Goal: Navigation & Orientation: Understand site structure

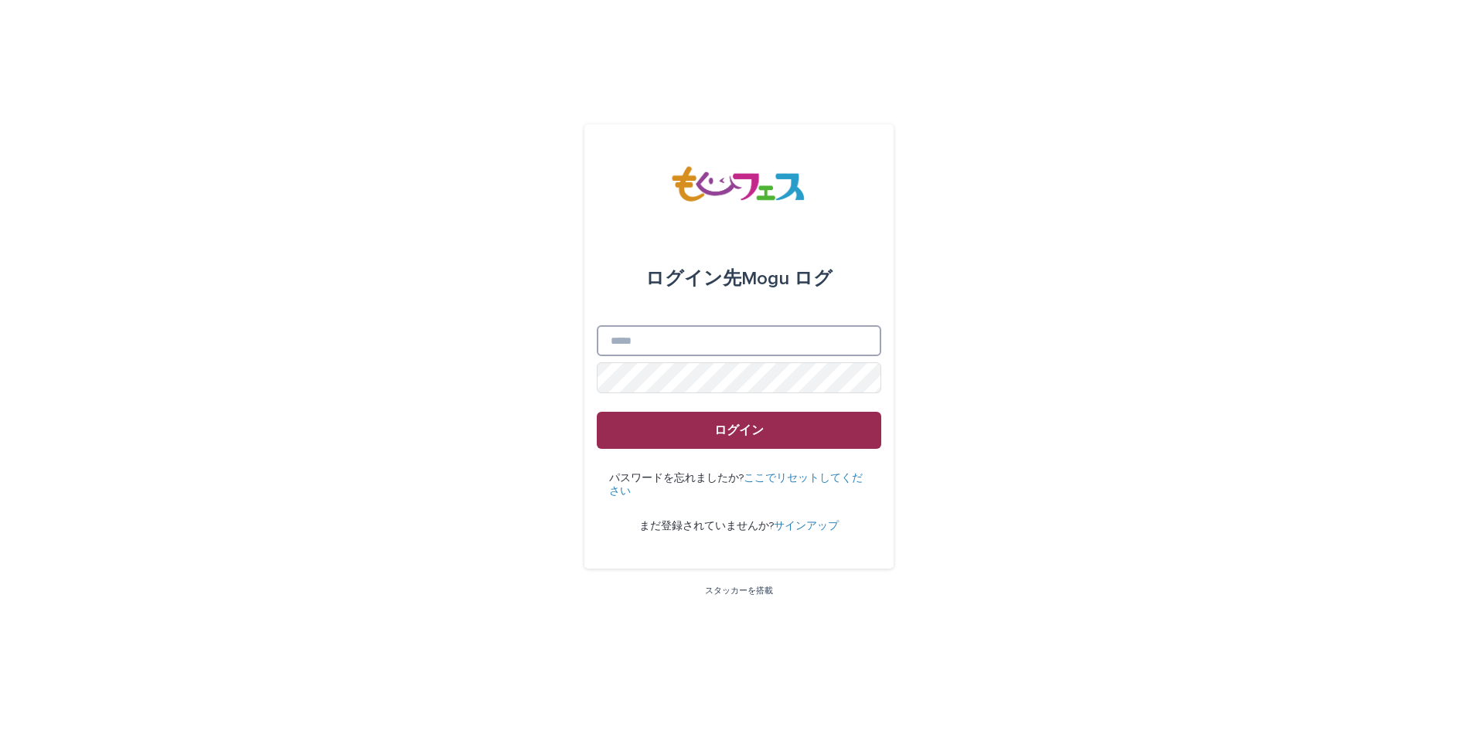
type input "**********"
click at [737, 427] on span "ログイン" at bounding box center [738, 430] width 49 height 12
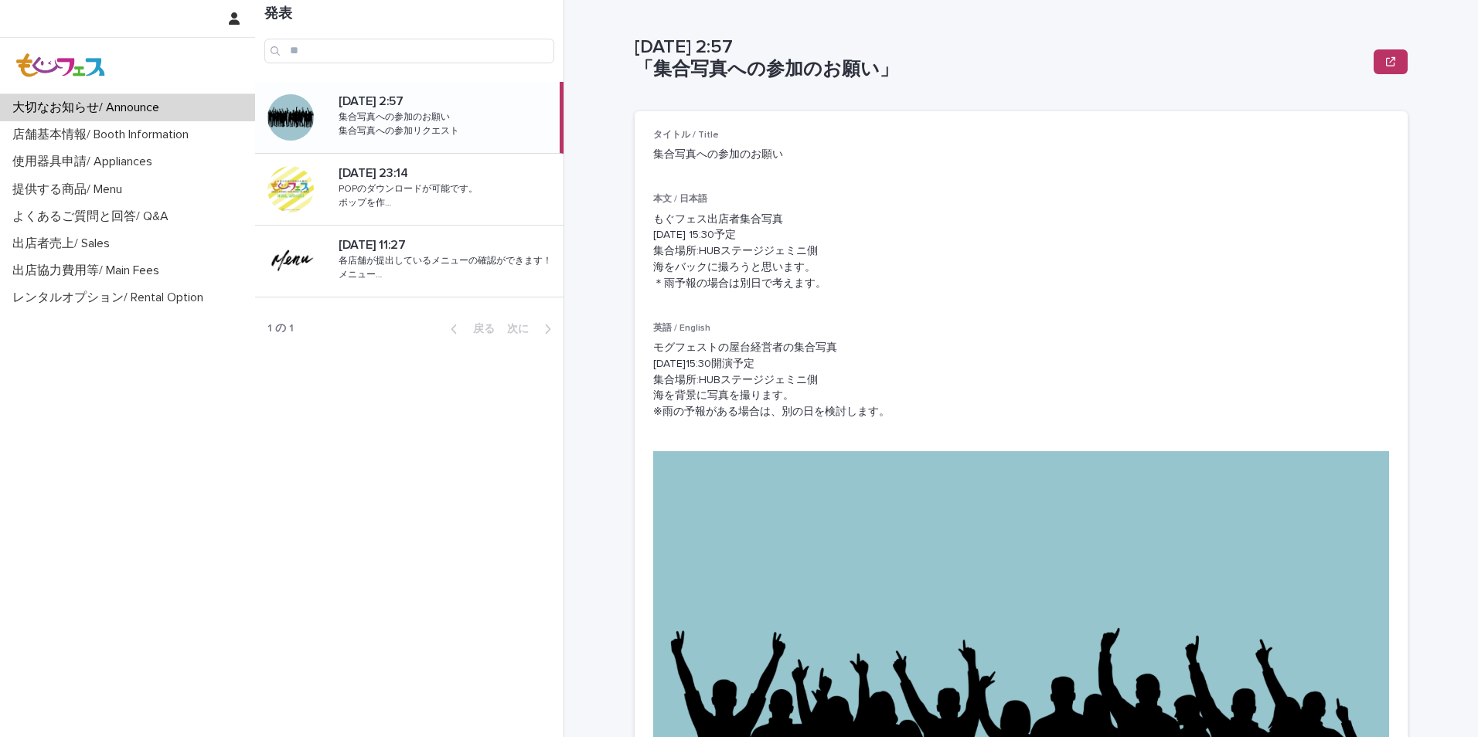
click at [393, 126] on p "集合写真への参加リクエスト" at bounding box center [401, 130] width 124 height 14
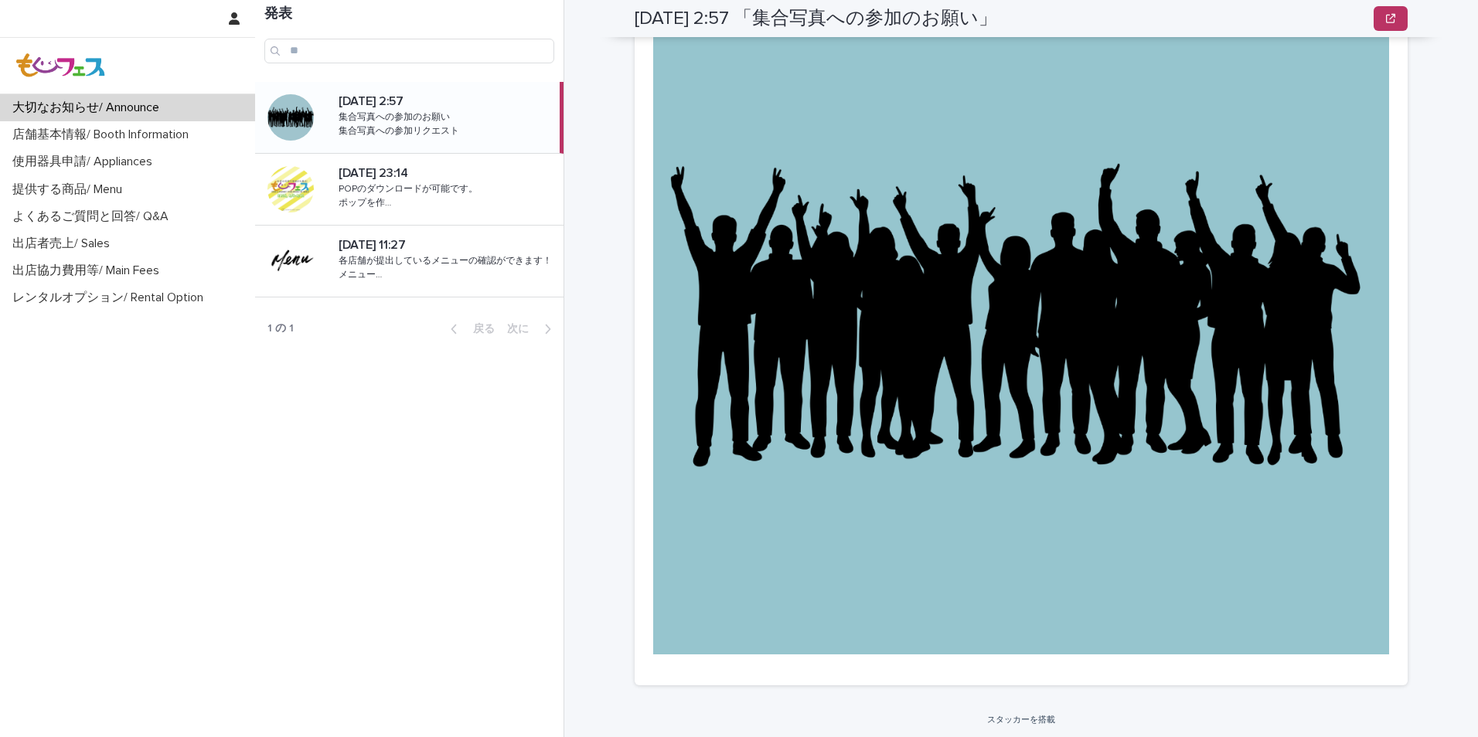
scroll to position [469, 0]
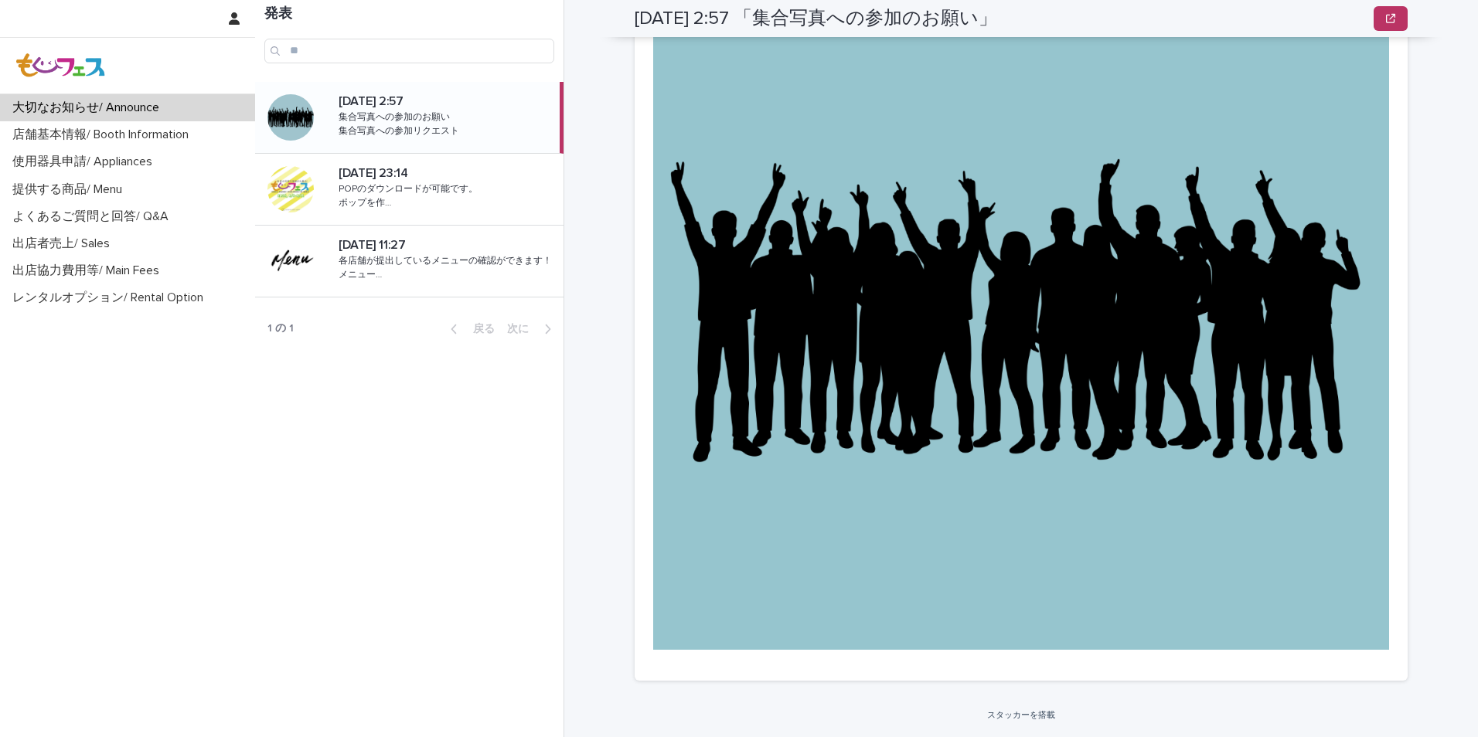
click at [66, 104] on p "大切なお知らせ/ Announce" at bounding box center [88, 107] width 165 height 15
click at [48, 133] on p "店舗基本情報/ Booth Information" at bounding box center [103, 135] width 195 height 15
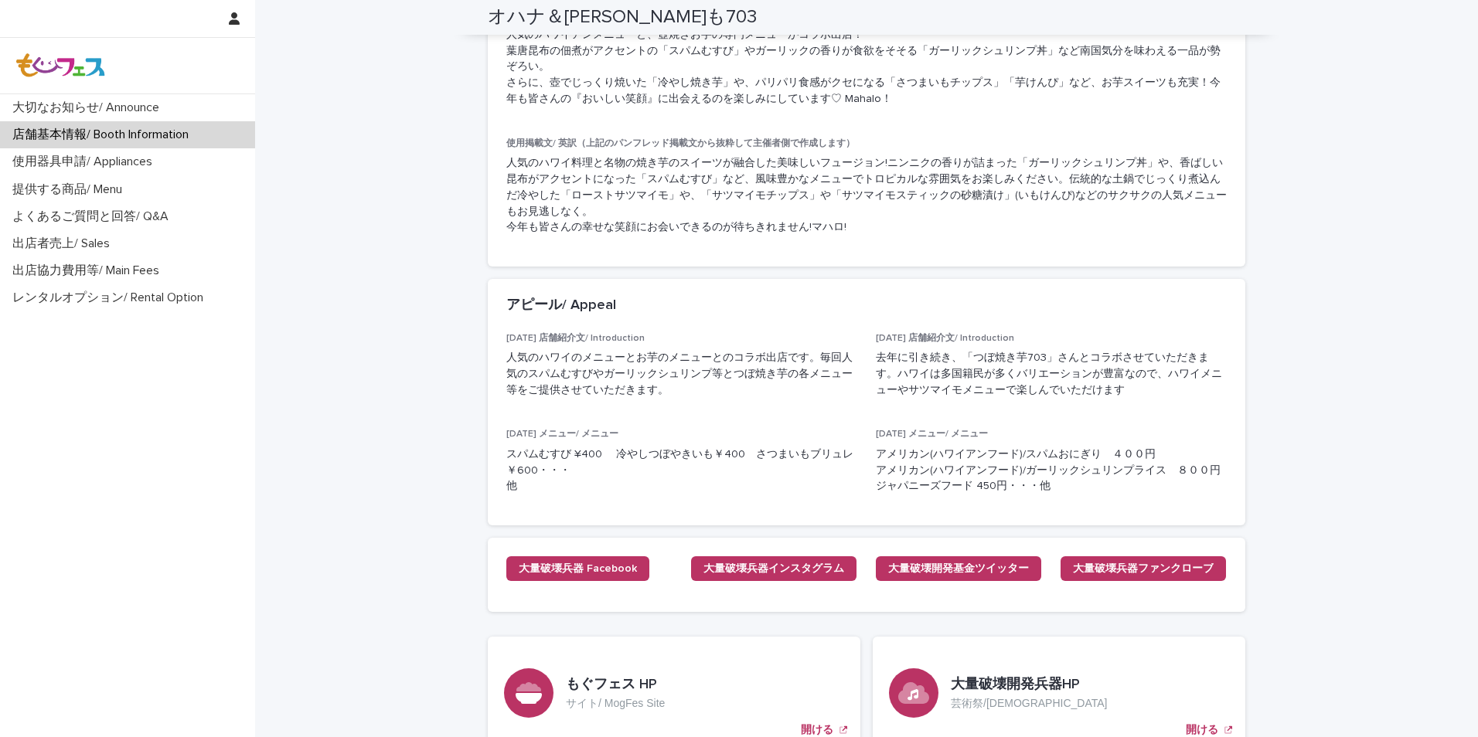
scroll to position [3643, 0]
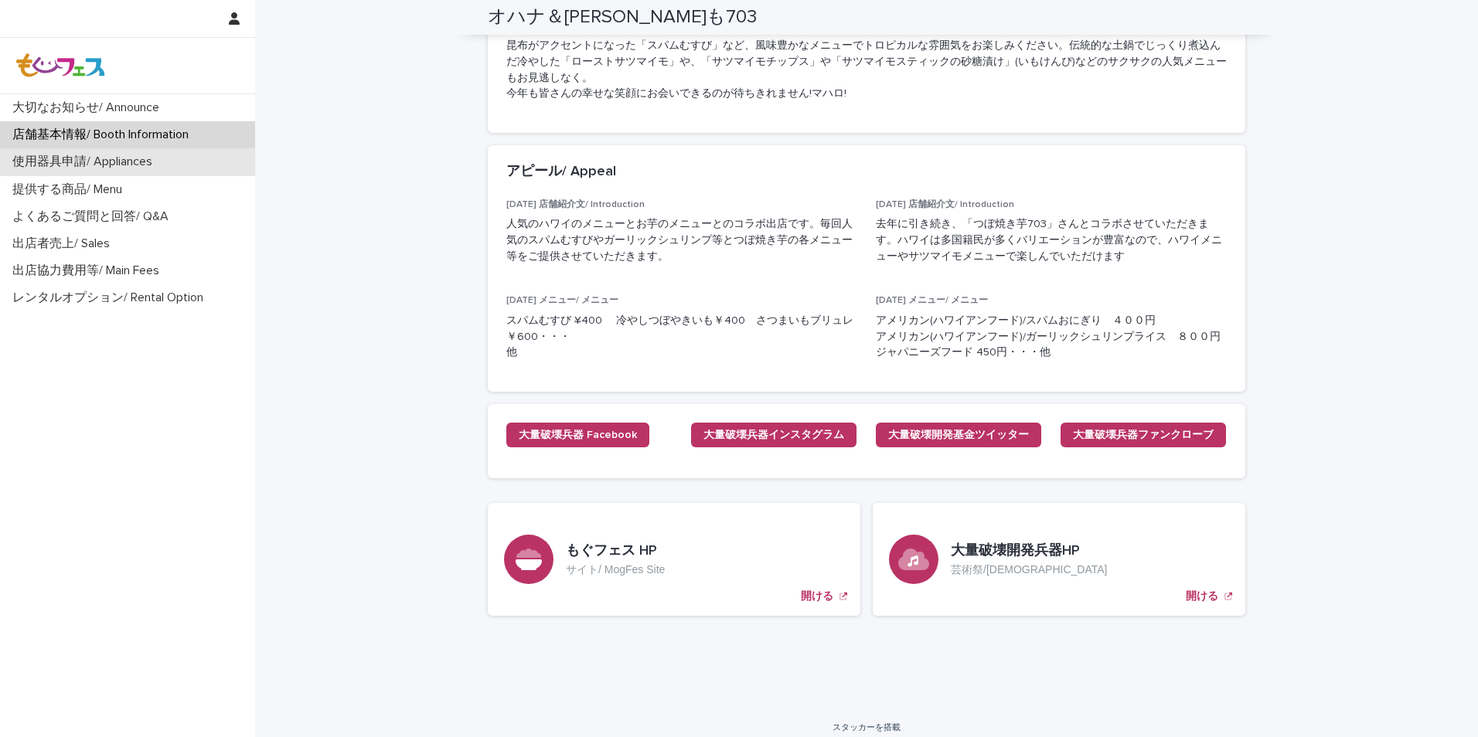
click at [56, 160] on p "使用器具申請/ Appliances" at bounding box center [85, 162] width 158 height 15
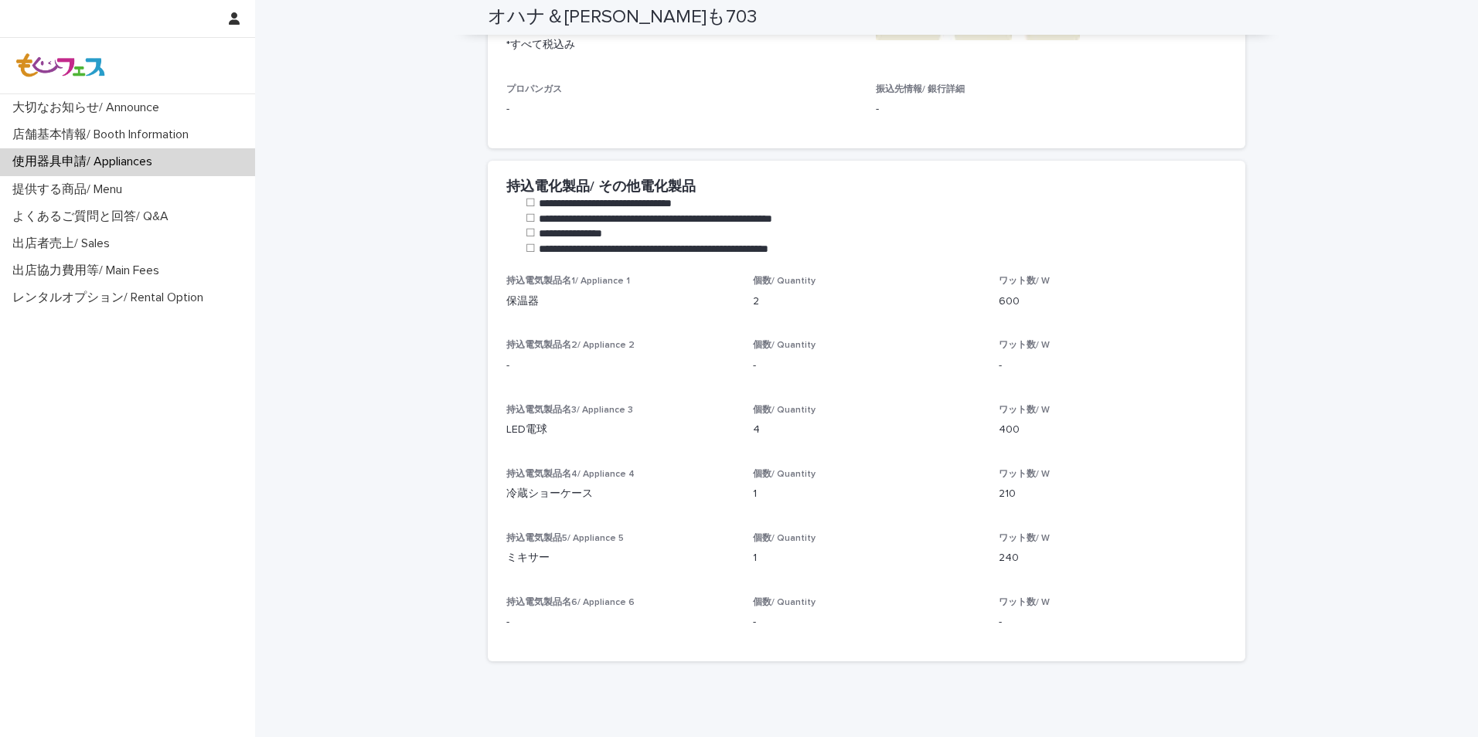
scroll to position [913, 0]
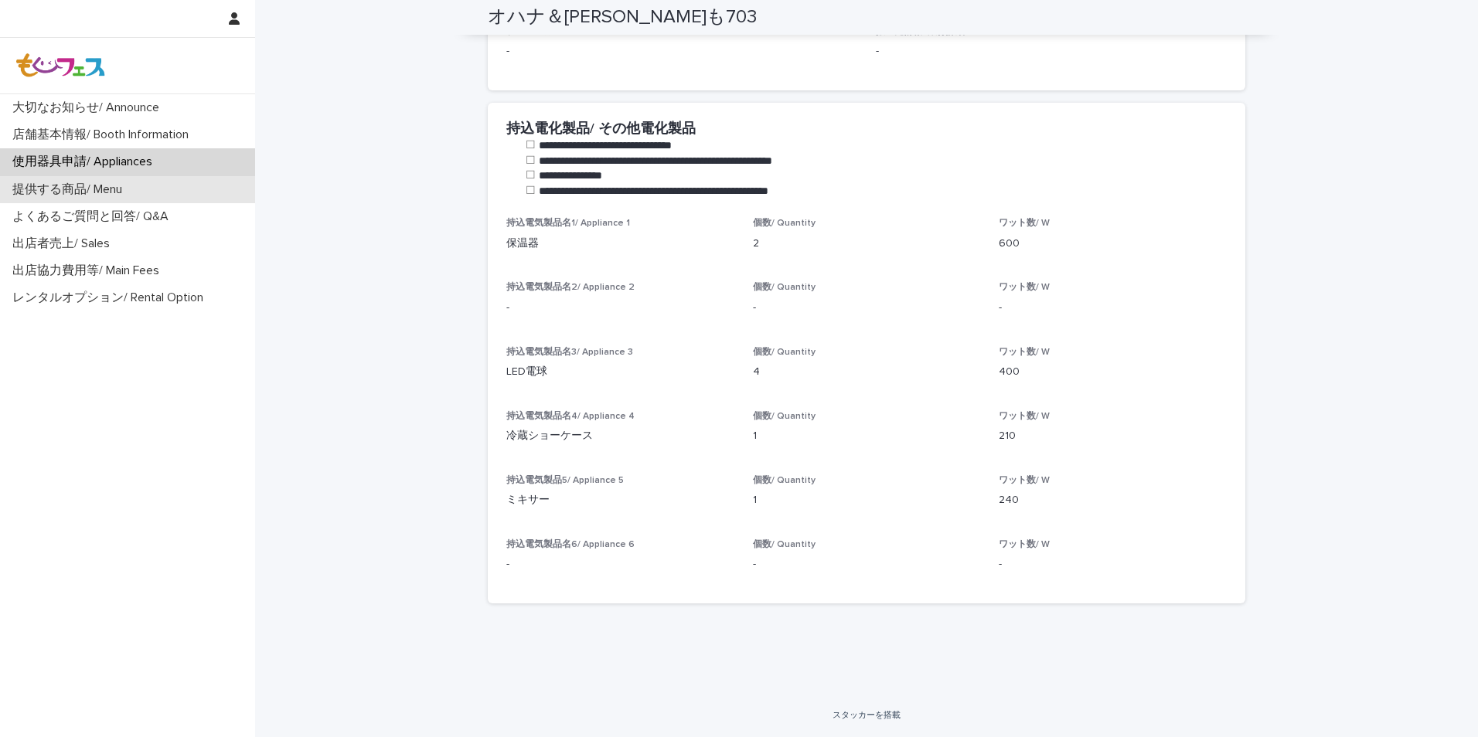
click at [57, 184] on p "提供する商品/ Menu" at bounding box center [70, 189] width 128 height 15
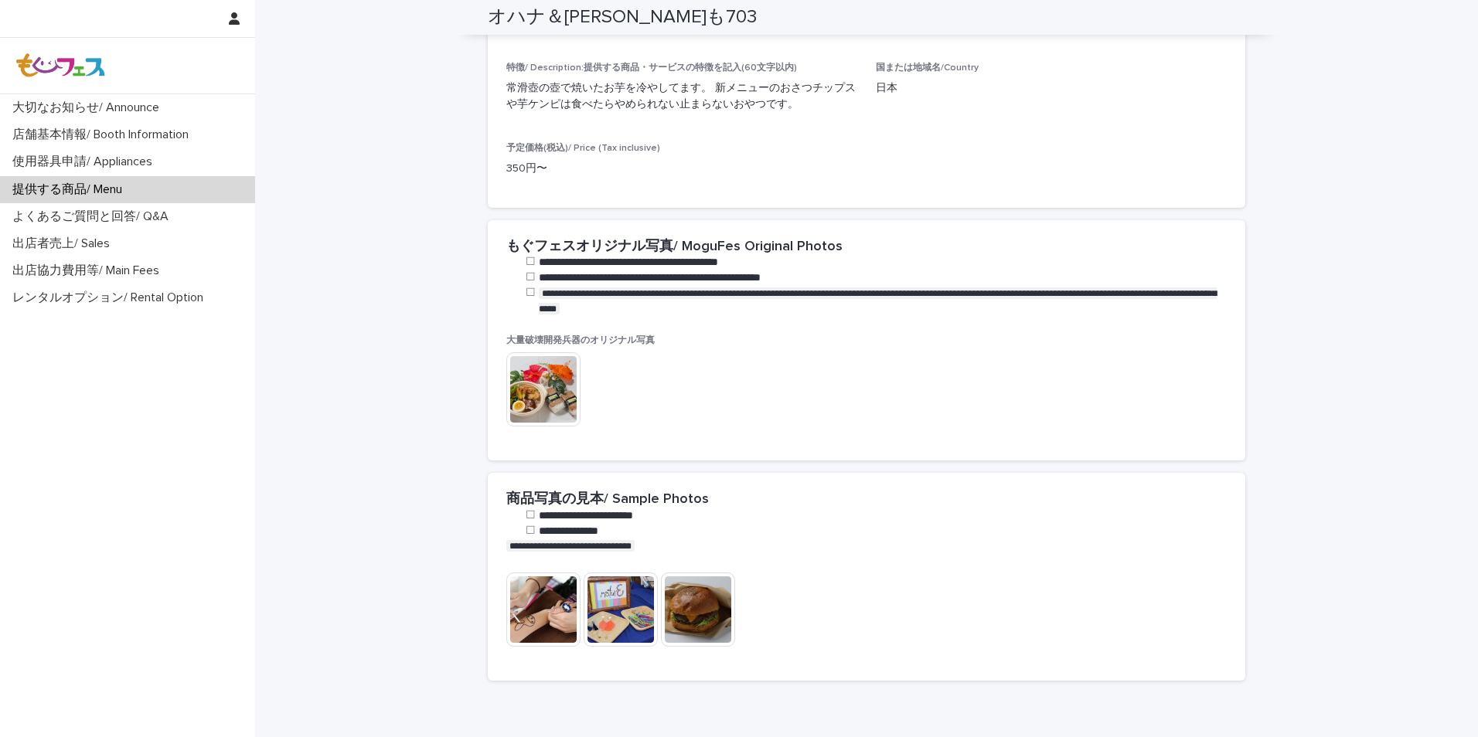
scroll to position [1452, 0]
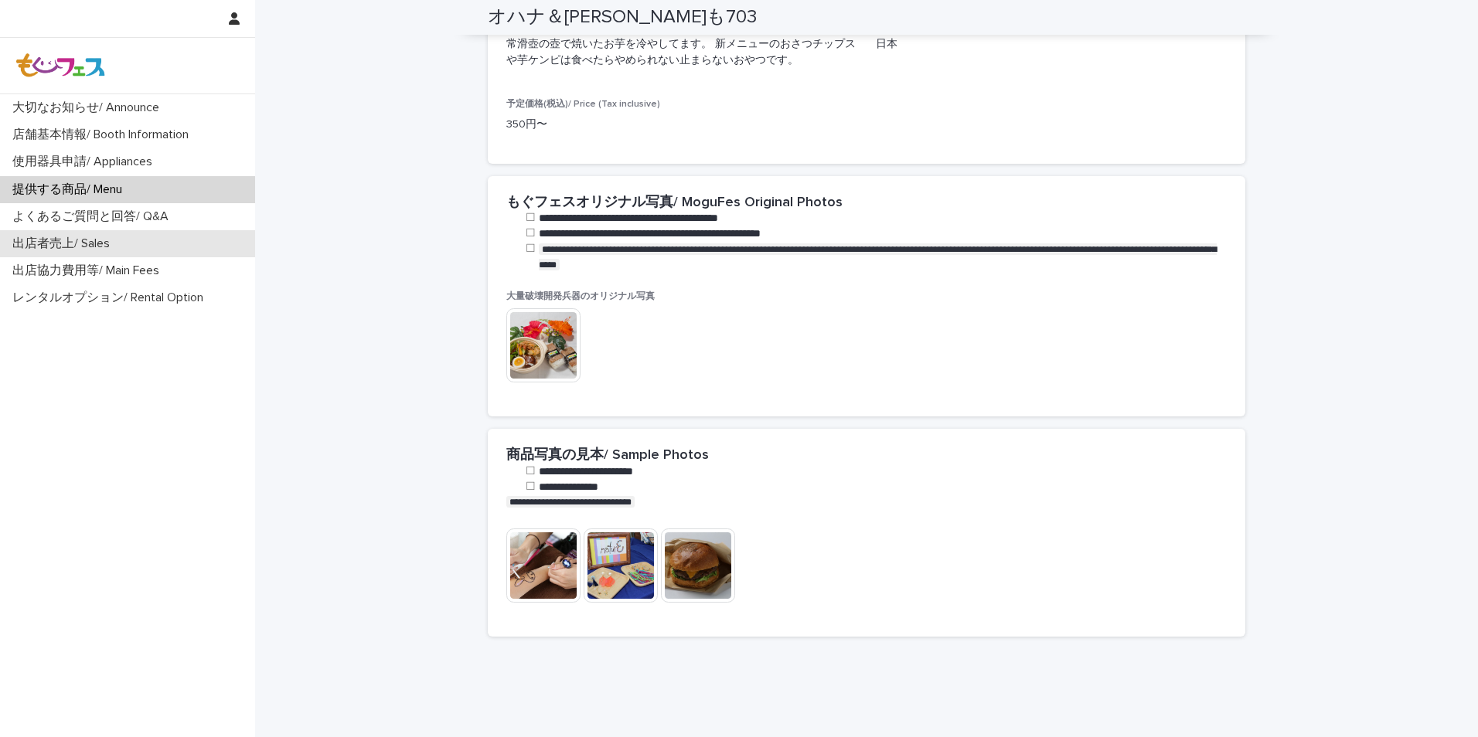
click at [42, 243] on p "出店者売上/ Sales" at bounding box center [64, 244] width 116 height 15
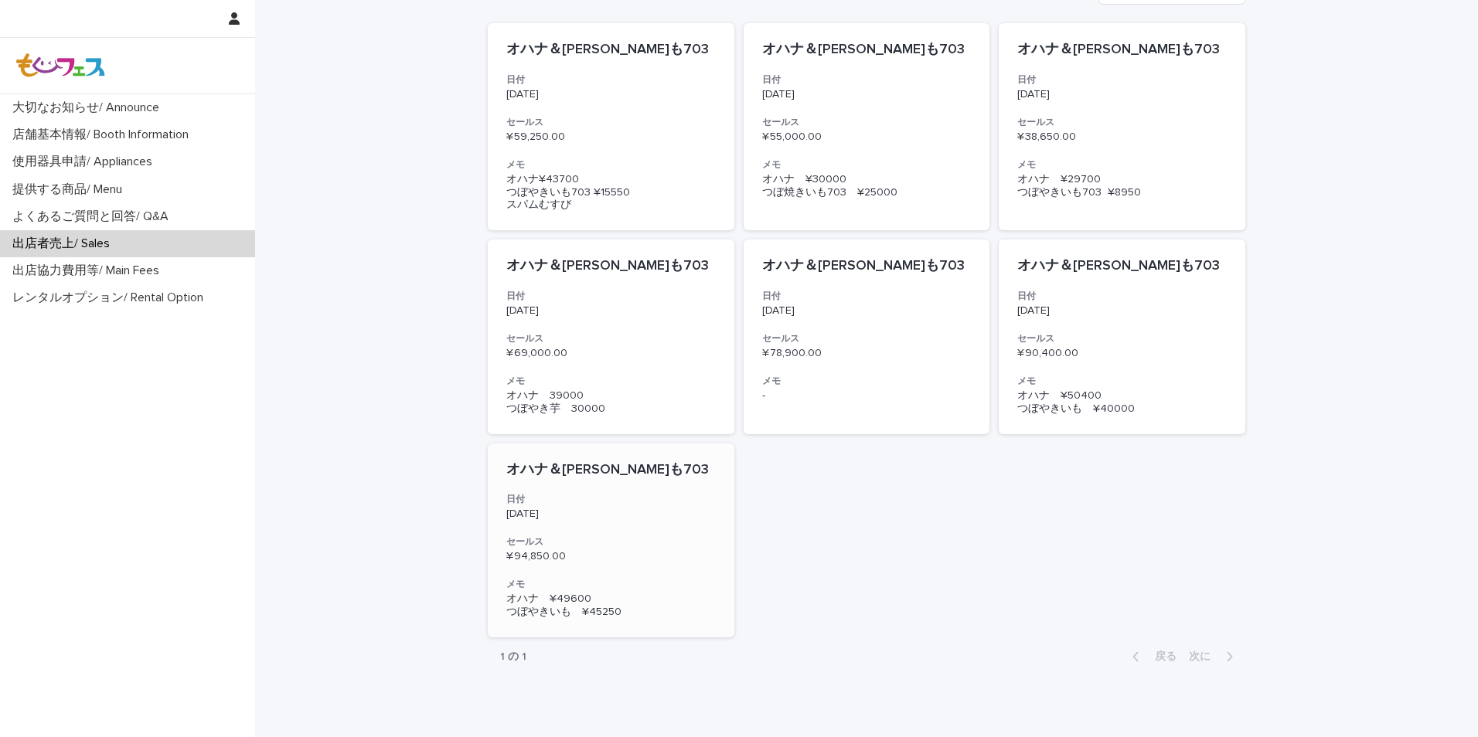
scroll to position [266, 0]
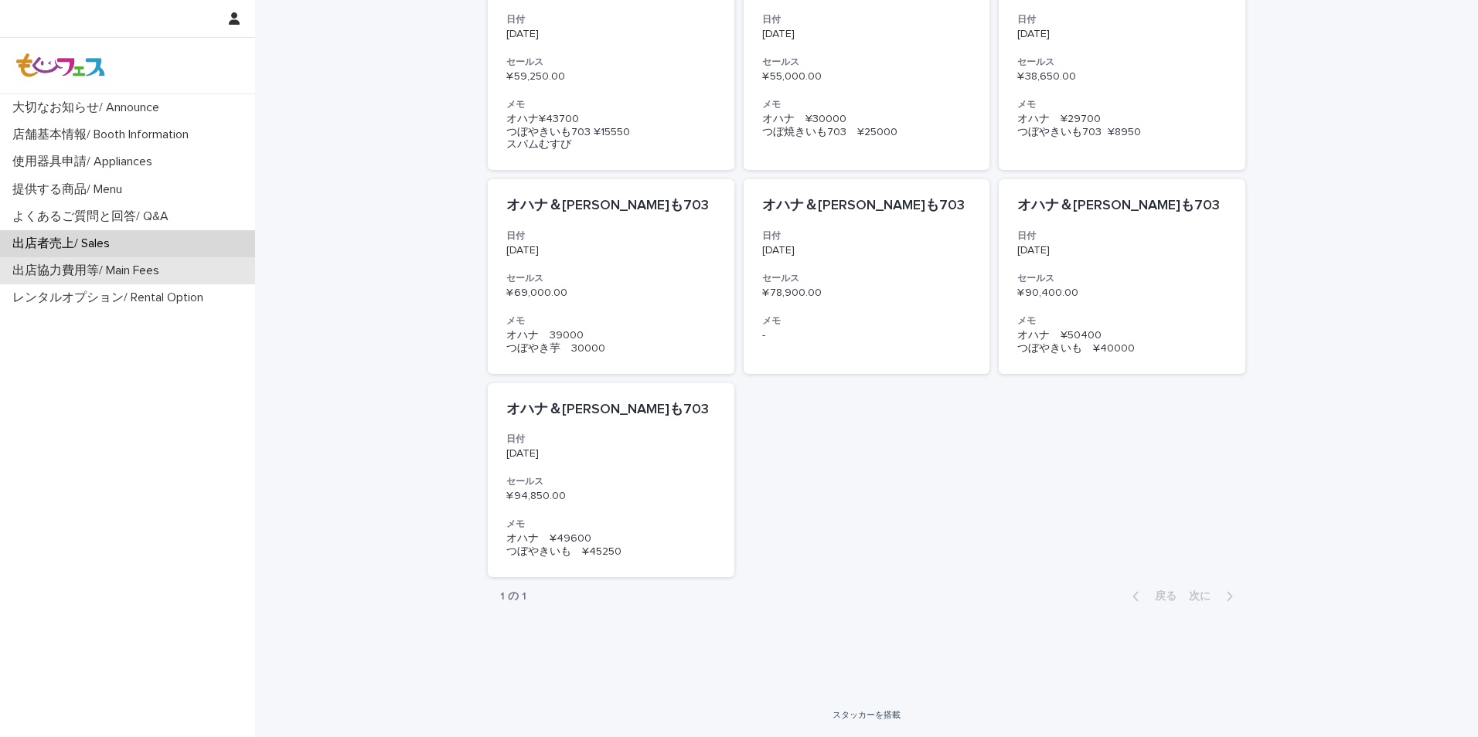
click at [62, 272] on p "出店協力費用等/ Main Fees" at bounding box center [88, 271] width 165 height 15
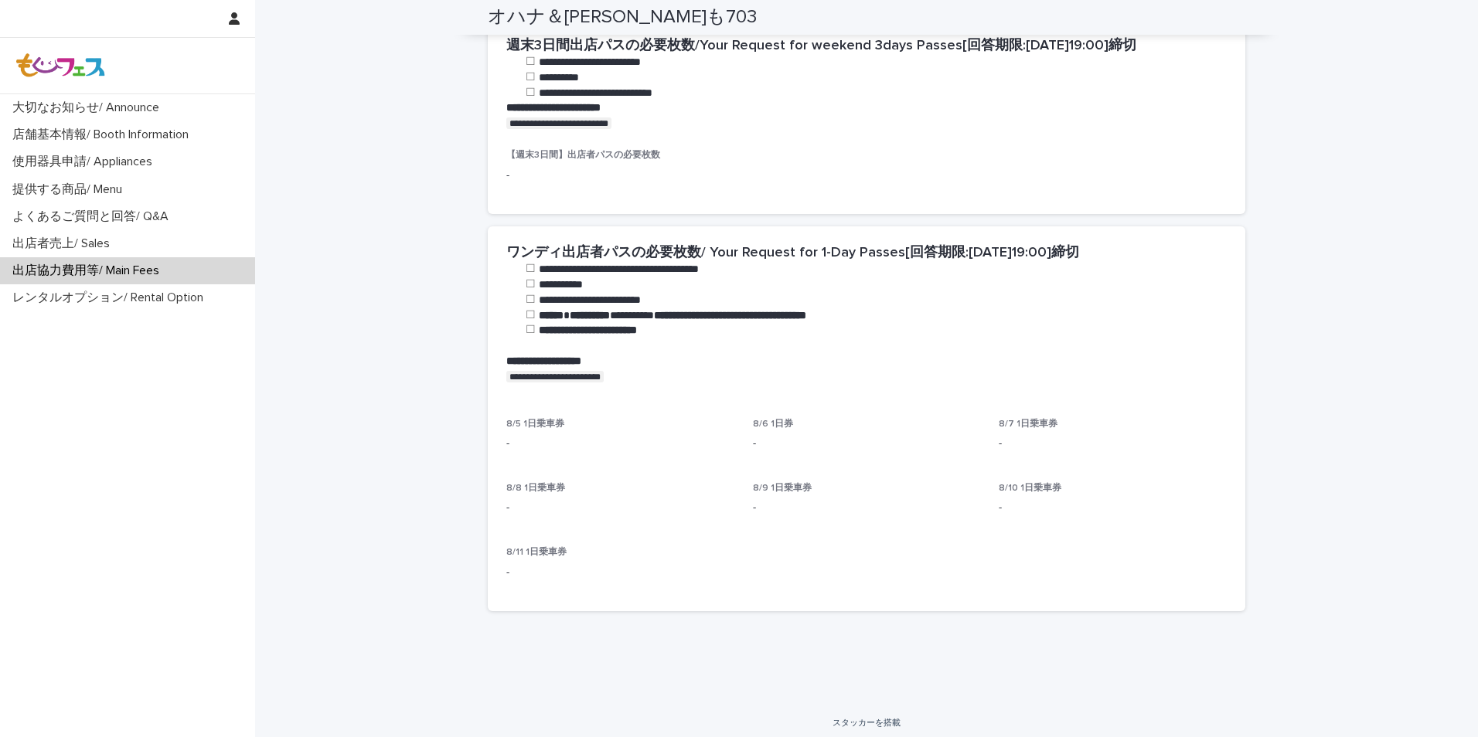
scroll to position [1187, 0]
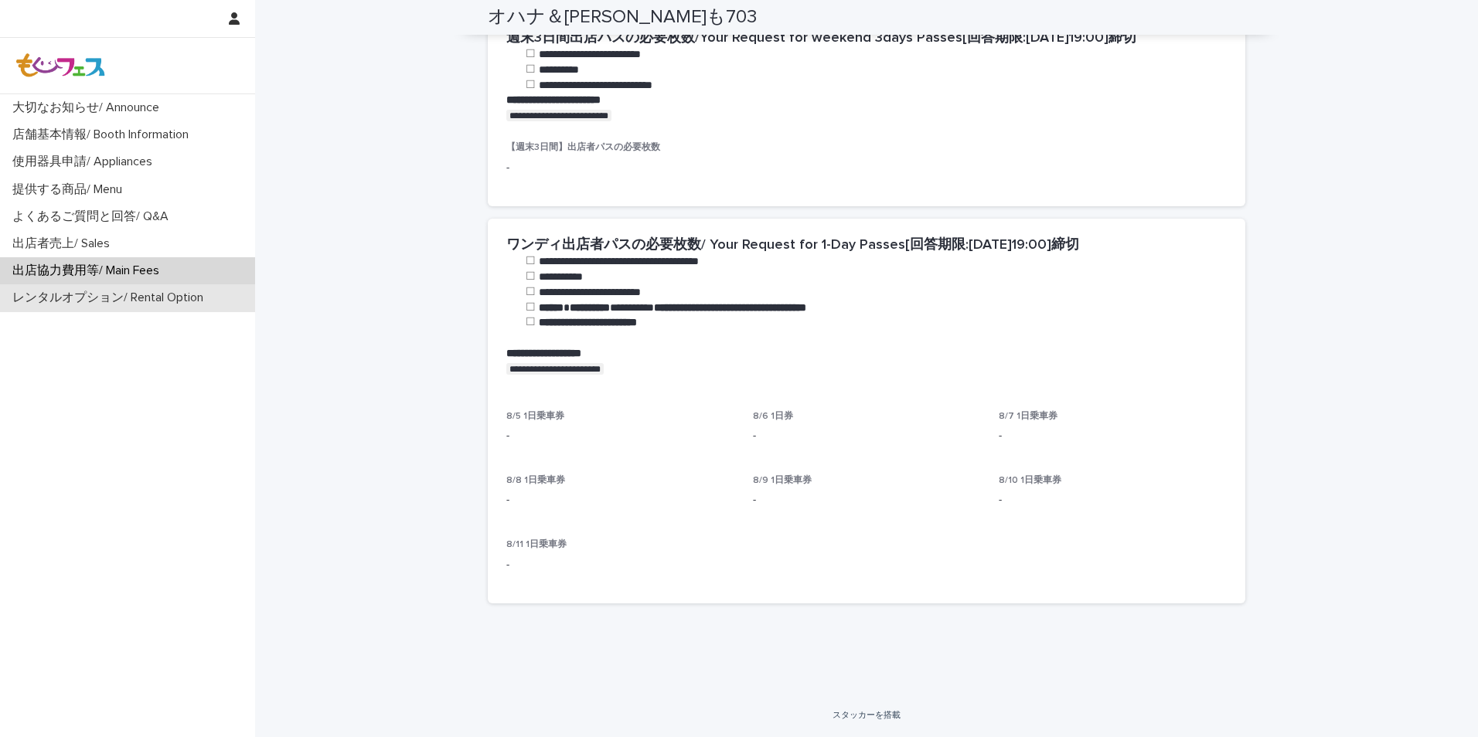
click at [64, 298] on p "レンタルオプション/ Rental Option" at bounding box center [110, 298] width 209 height 15
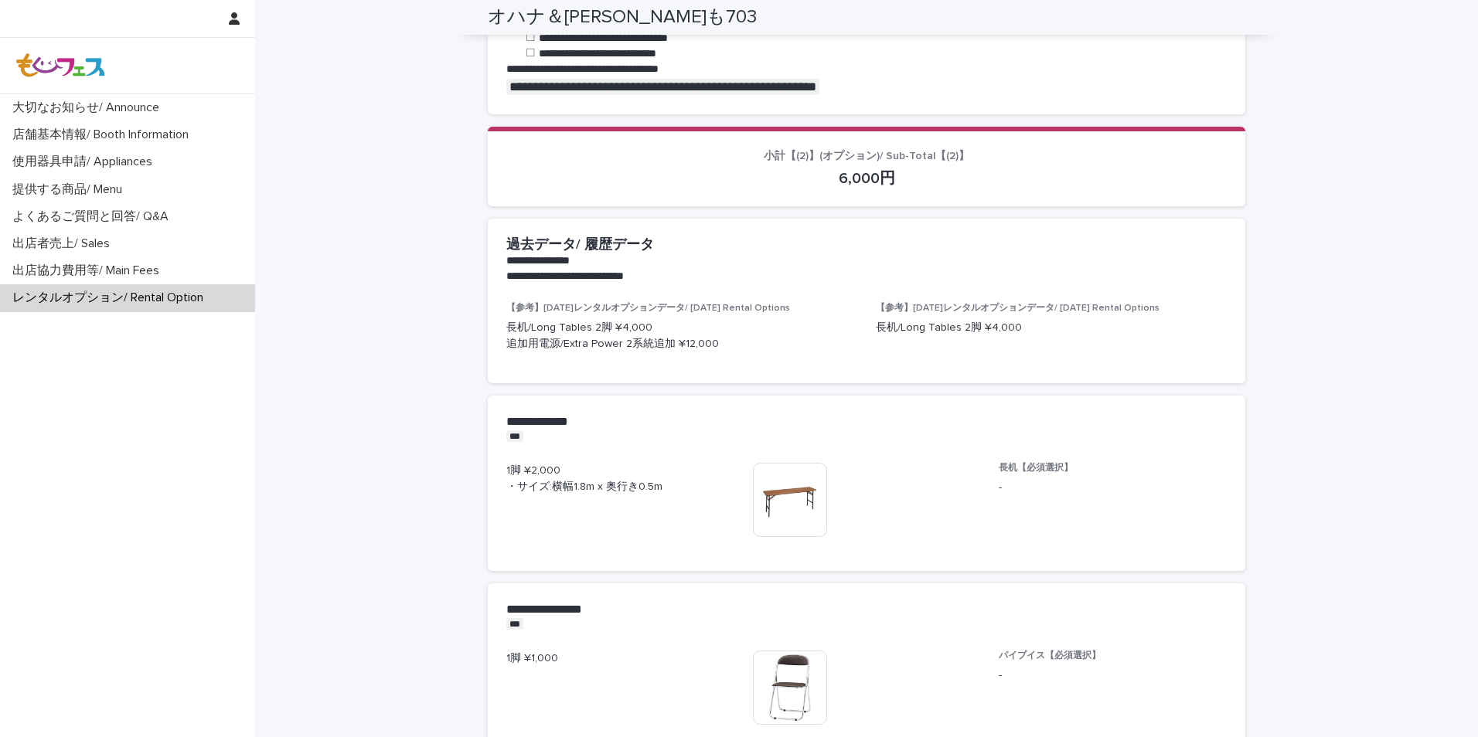
scroll to position [464, 0]
